Goal: Find specific page/section: Find specific page/section

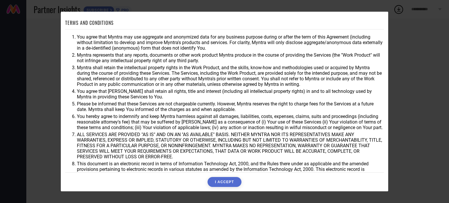
click at [232, 183] on button "I ACCEPT" at bounding box center [225, 182] width 34 height 10
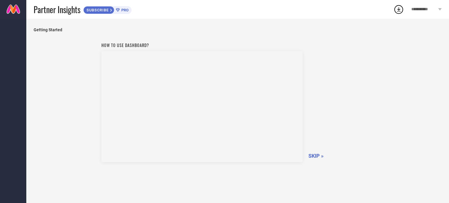
click at [318, 154] on span "SKIP »" at bounding box center [316, 156] width 15 height 6
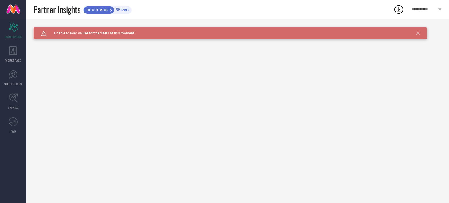
click at [125, 11] on span "PRO" at bounding box center [124, 10] width 9 height 4
